Goal: Task Accomplishment & Management: Use online tool/utility

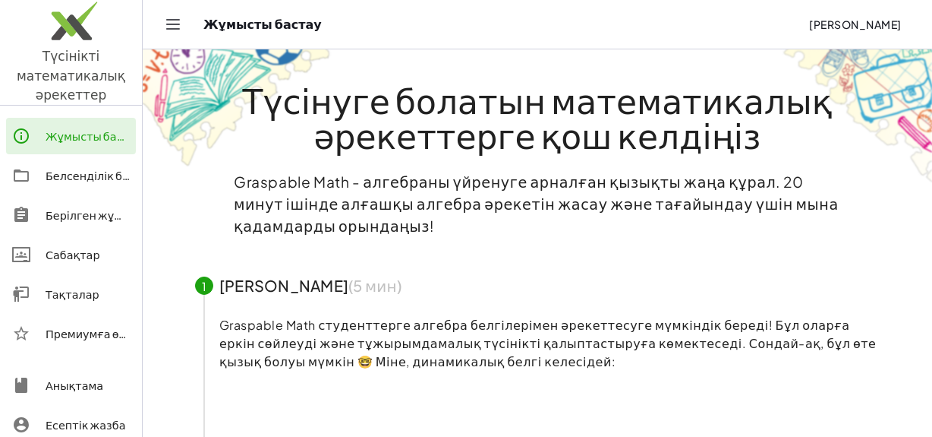
click at [87, 53] on img at bounding box center [71, 24] width 142 height 65
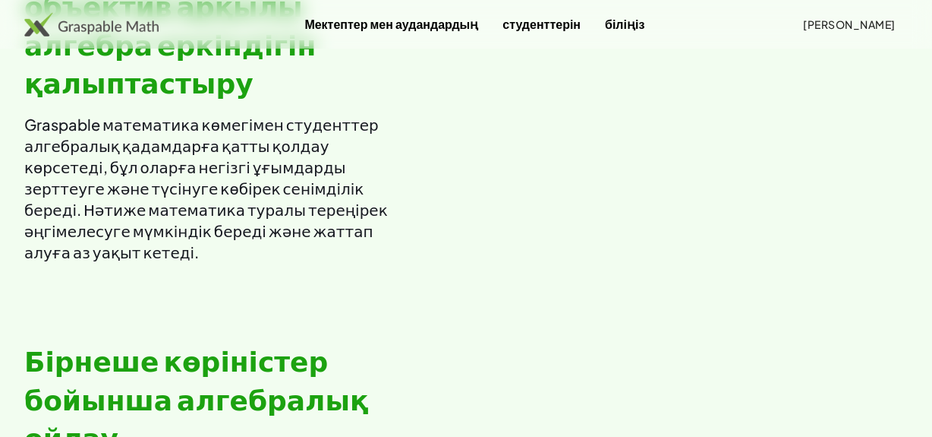
scroll to position [1173, 0]
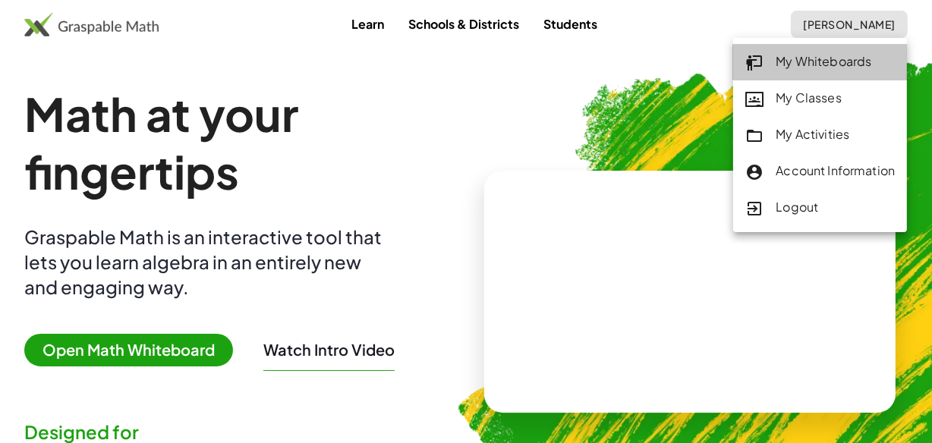
click at [822, 61] on div "My Whiteboards" at bounding box center [821, 62] width 150 height 20
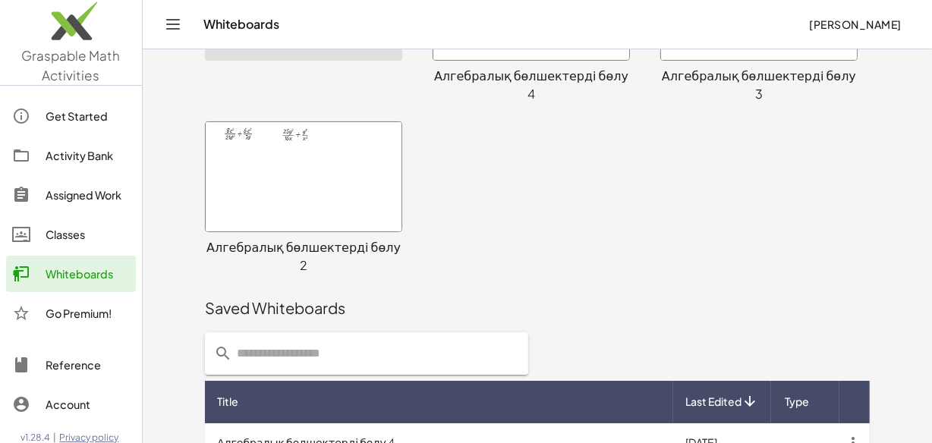
scroll to position [158, 0]
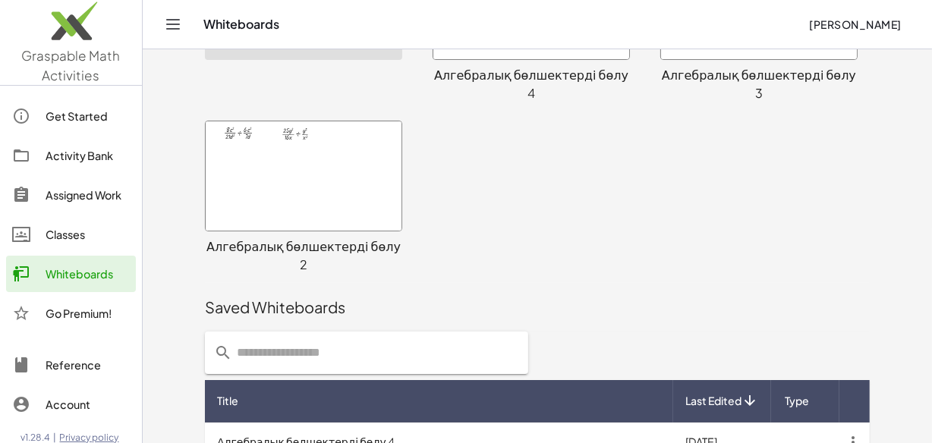
click at [377, 166] on div at bounding box center [304, 175] width 196 height 109
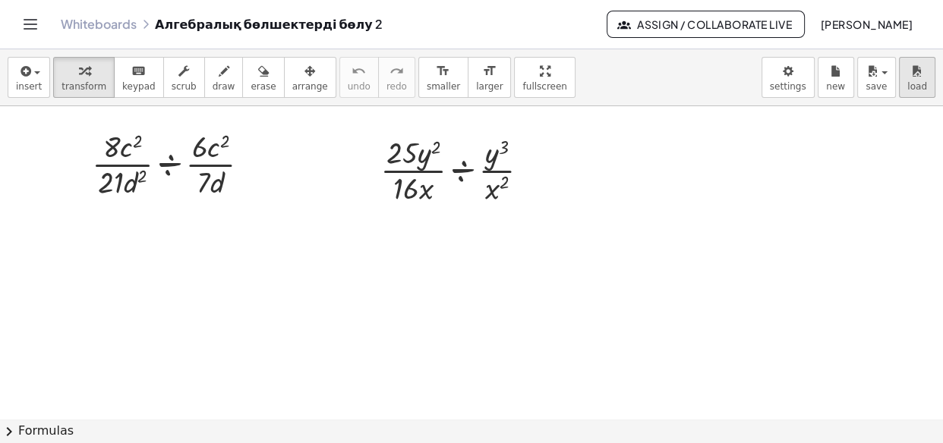
click at [919, 84] on span "load" at bounding box center [917, 86] width 20 height 11
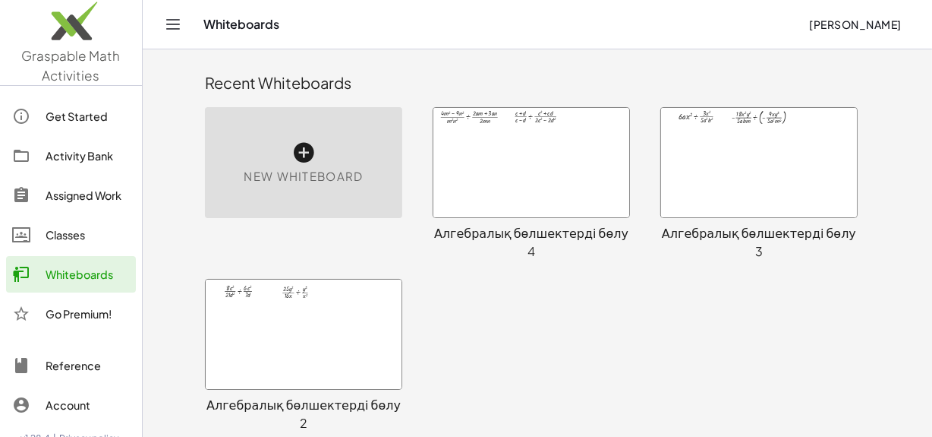
click at [548, 191] on div at bounding box center [532, 162] width 196 height 109
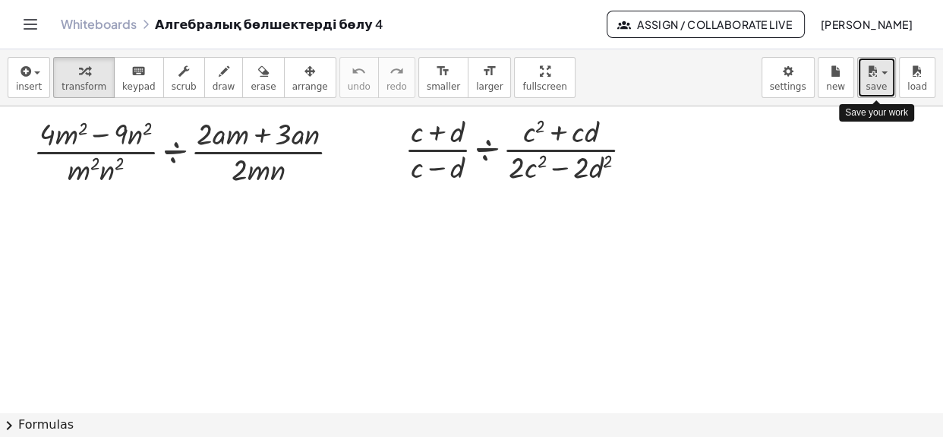
click at [871, 78] on icon "button" at bounding box center [873, 71] width 14 height 18
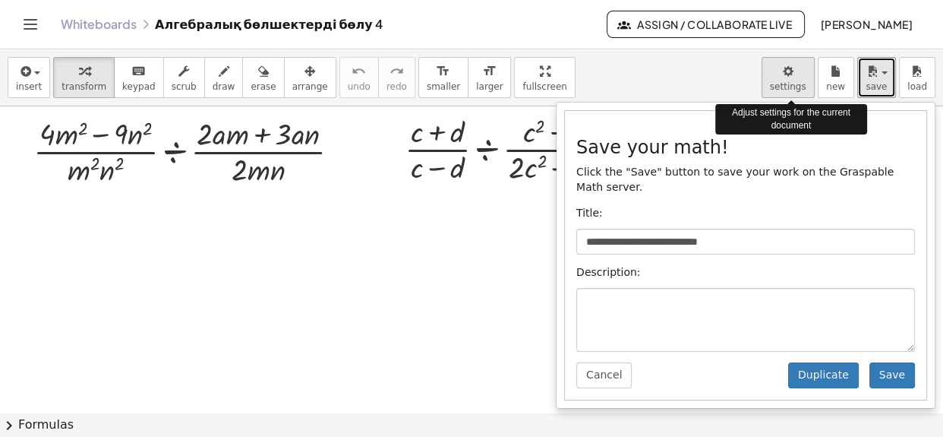
click at [806, 79] on body "**********" at bounding box center [471, 218] width 943 height 437
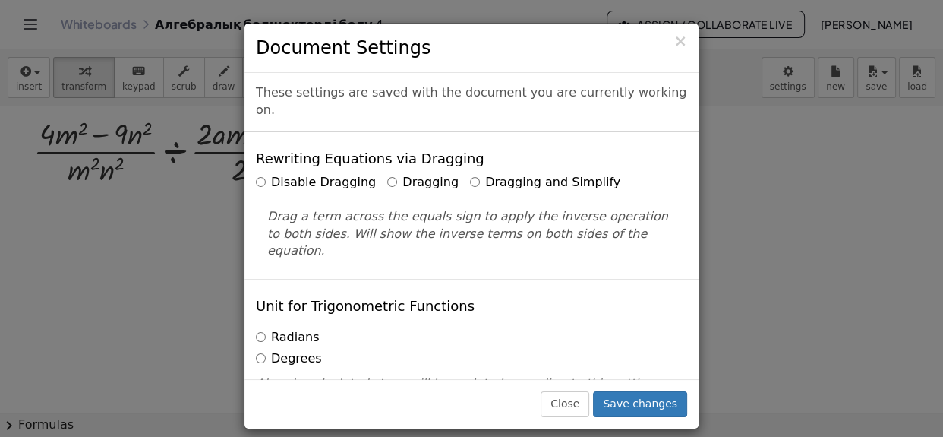
click at [783, 256] on div "× Document Settings These settings are saved with the document you are currentl…" at bounding box center [471, 218] width 943 height 437
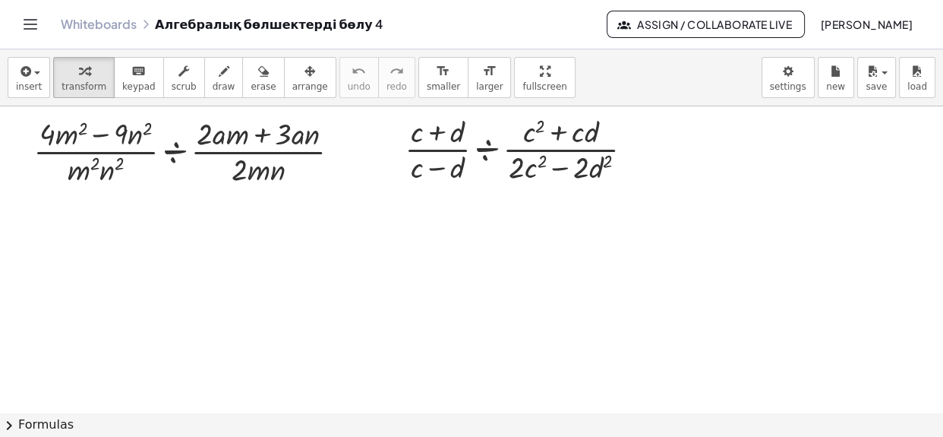
click at [652, 17] on span "Assign / Collaborate Live" at bounding box center [706, 24] width 172 height 14
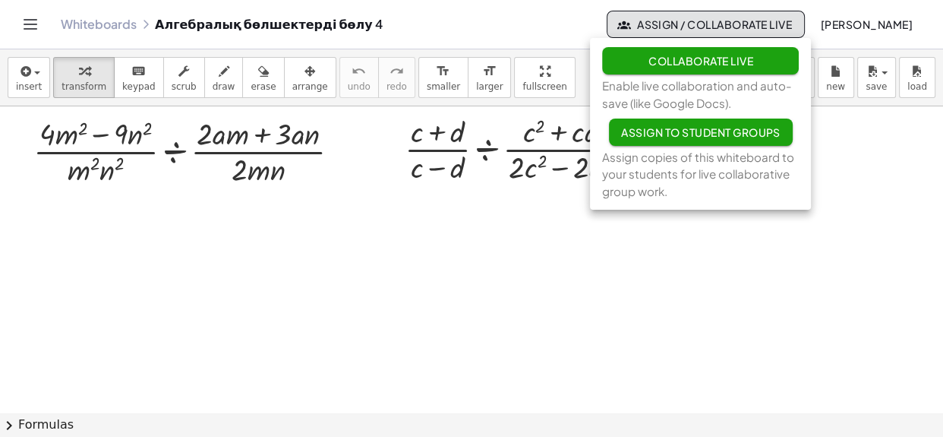
click at [233, 232] on div at bounding box center [471, 413] width 943 height 614
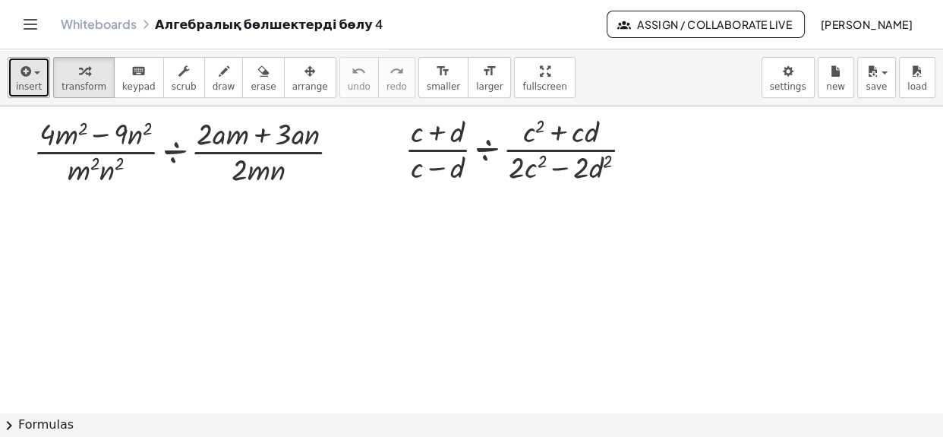
click at [39, 81] on button "insert" at bounding box center [29, 77] width 43 height 41
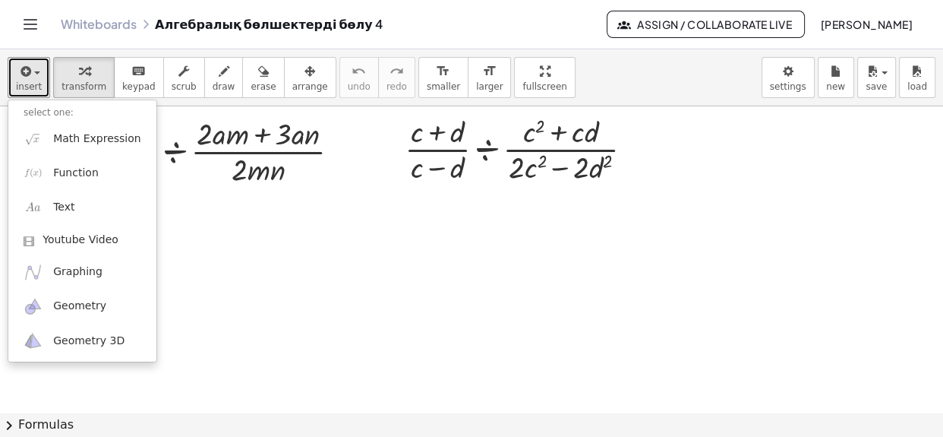
click at [218, 212] on div at bounding box center [471, 413] width 943 height 614
